Goal: Task Accomplishment & Management: Use online tool/utility

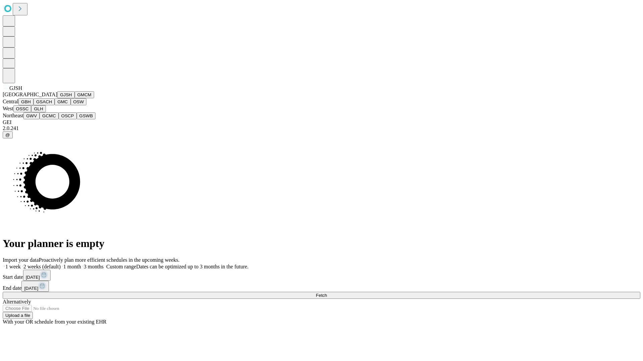
click at [57, 98] on button "GJSH" at bounding box center [65, 94] width 17 height 7
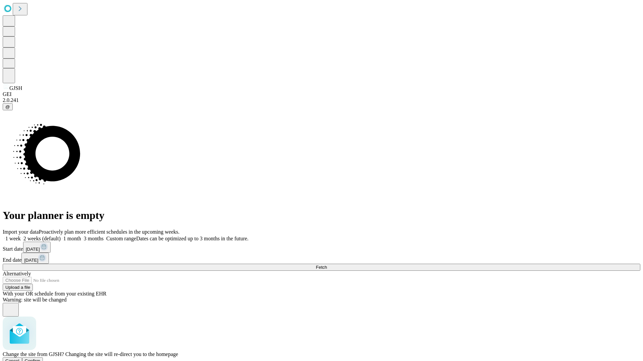
click at [40, 359] on span "Confirm" at bounding box center [33, 361] width 16 height 5
click at [61, 236] on label "2 weeks (default)" at bounding box center [41, 239] width 40 height 6
click at [327, 265] on span "Fetch" at bounding box center [321, 267] width 11 height 5
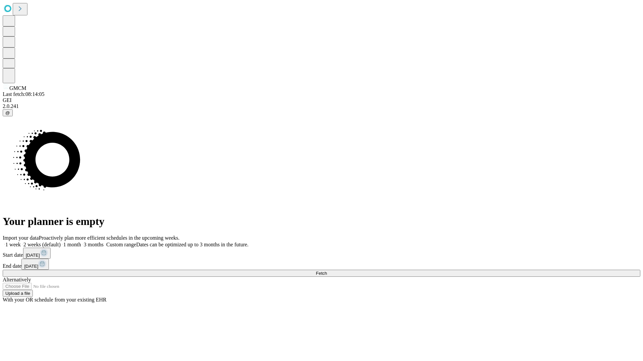
click at [61, 242] on label "2 weeks (default)" at bounding box center [41, 245] width 40 height 6
click at [327, 271] on span "Fetch" at bounding box center [321, 273] width 11 height 5
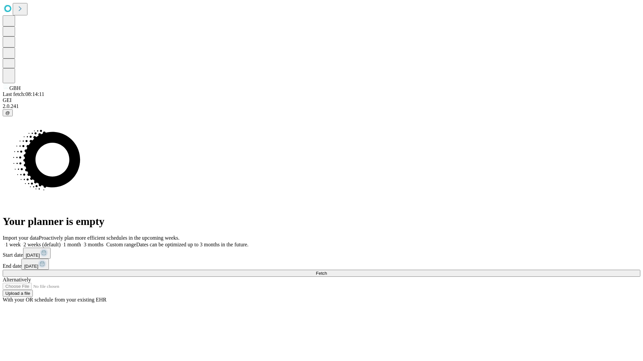
click at [61, 242] on label "2 weeks (default)" at bounding box center [41, 245] width 40 height 6
click at [327, 271] on span "Fetch" at bounding box center [321, 273] width 11 height 5
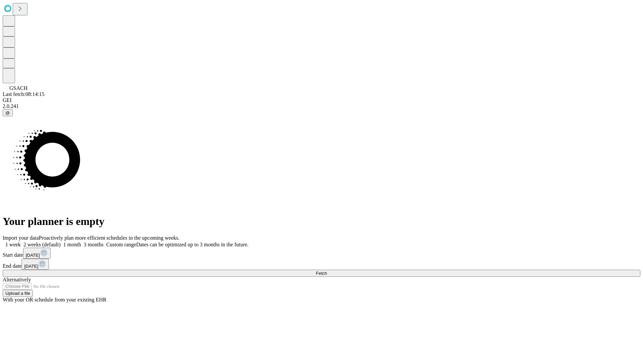
click at [61, 242] on label "2 weeks (default)" at bounding box center [41, 245] width 40 height 6
click at [327, 271] on span "Fetch" at bounding box center [321, 273] width 11 height 5
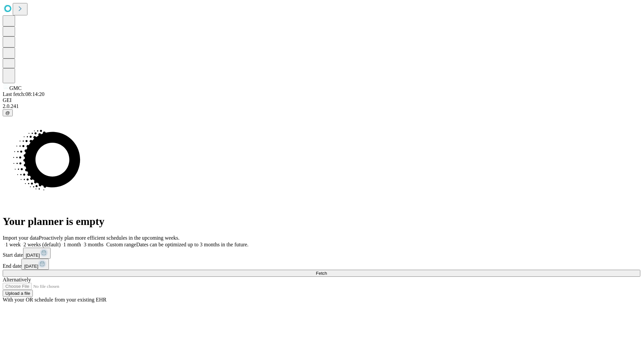
click at [61, 242] on label "2 weeks (default)" at bounding box center [41, 245] width 40 height 6
click at [327, 271] on span "Fetch" at bounding box center [321, 273] width 11 height 5
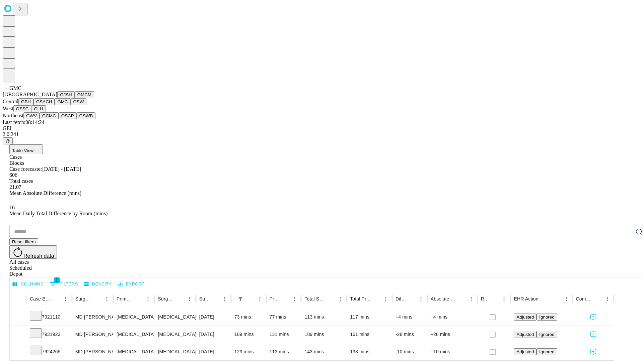
click at [71, 105] on button "OSW" at bounding box center [79, 101] width 16 height 7
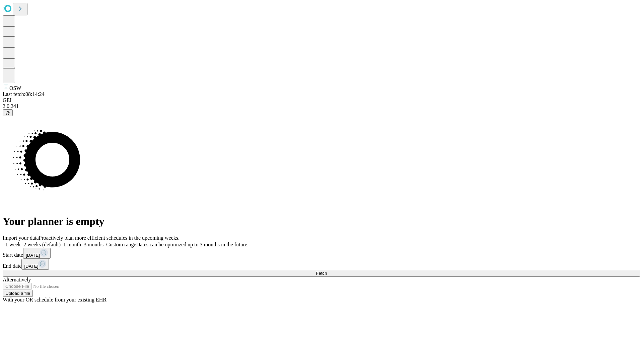
click at [61, 242] on label "2 weeks (default)" at bounding box center [41, 245] width 40 height 6
click at [327, 271] on span "Fetch" at bounding box center [321, 273] width 11 height 5
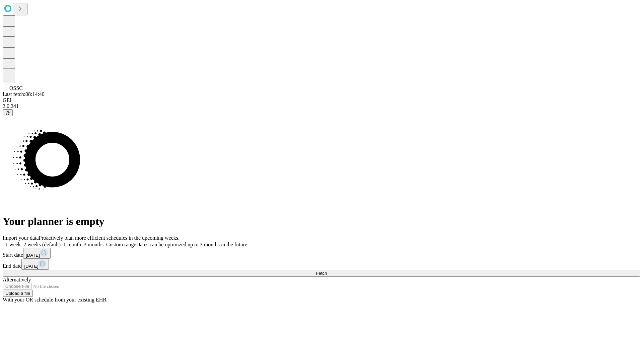
click at [61, 242] on label "2 weeks (default)" at bounding box center [41, 245] width 40 height 6
click at [327, 271] on span "Fetch" at bounding box center [321, 273] width 11 height 5
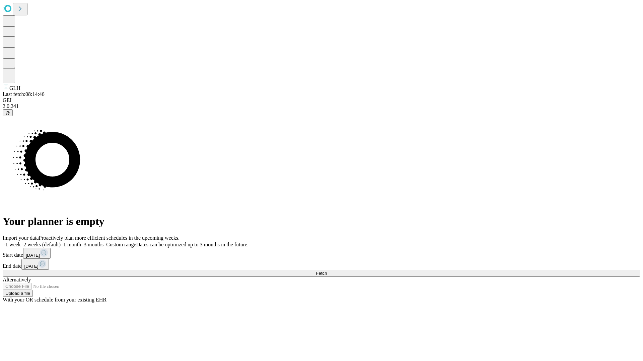
click at [61, 242] on label "2 weeks (default)" at bounding box center [41, 245] width 40 height 6
click at [327, 271] on span "Fetch" at bounding box center [321, 273] width 11 height 5
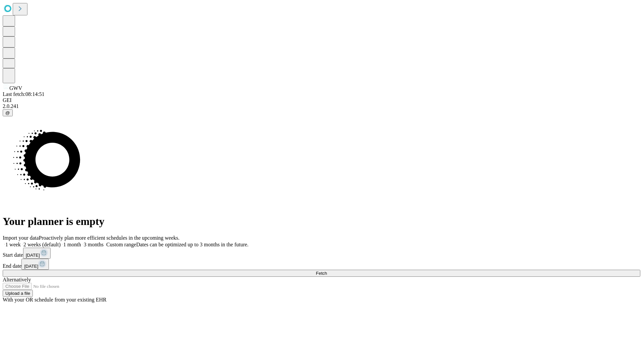
click at [61, 242] on label "2 weeks (default)" at bounding box center [41, 245] width 40 height 6
click at [327, 271] on span "Fetch" at bounding box center [321, 273] width 11 height 5
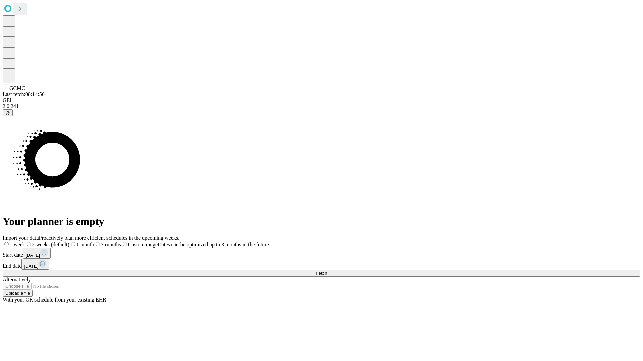
click at [69, 242] on label "2 weeks (default)" at bounding box center [47, 245] width 44 height 6
click at [327, 271] on span "Fetch" at bounding box center [321, 273] width 11 height 5
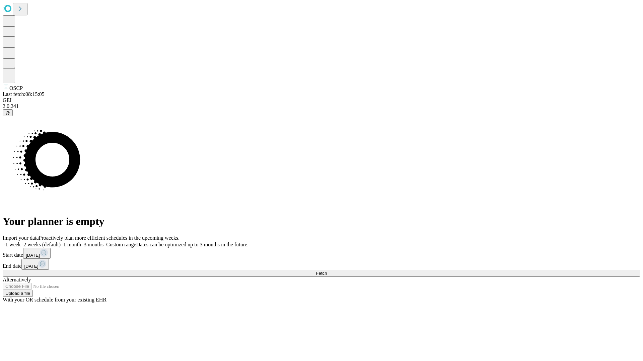
click at [61, 242] on label "2 weeks (default)" at bounding box center [41, 245] width 40 height 6
click at [327, 271] on span "Fetch" at bounding box center [321, 273] width 11 height 5
